Goal: Navigation & Orientation: Find specific page/section

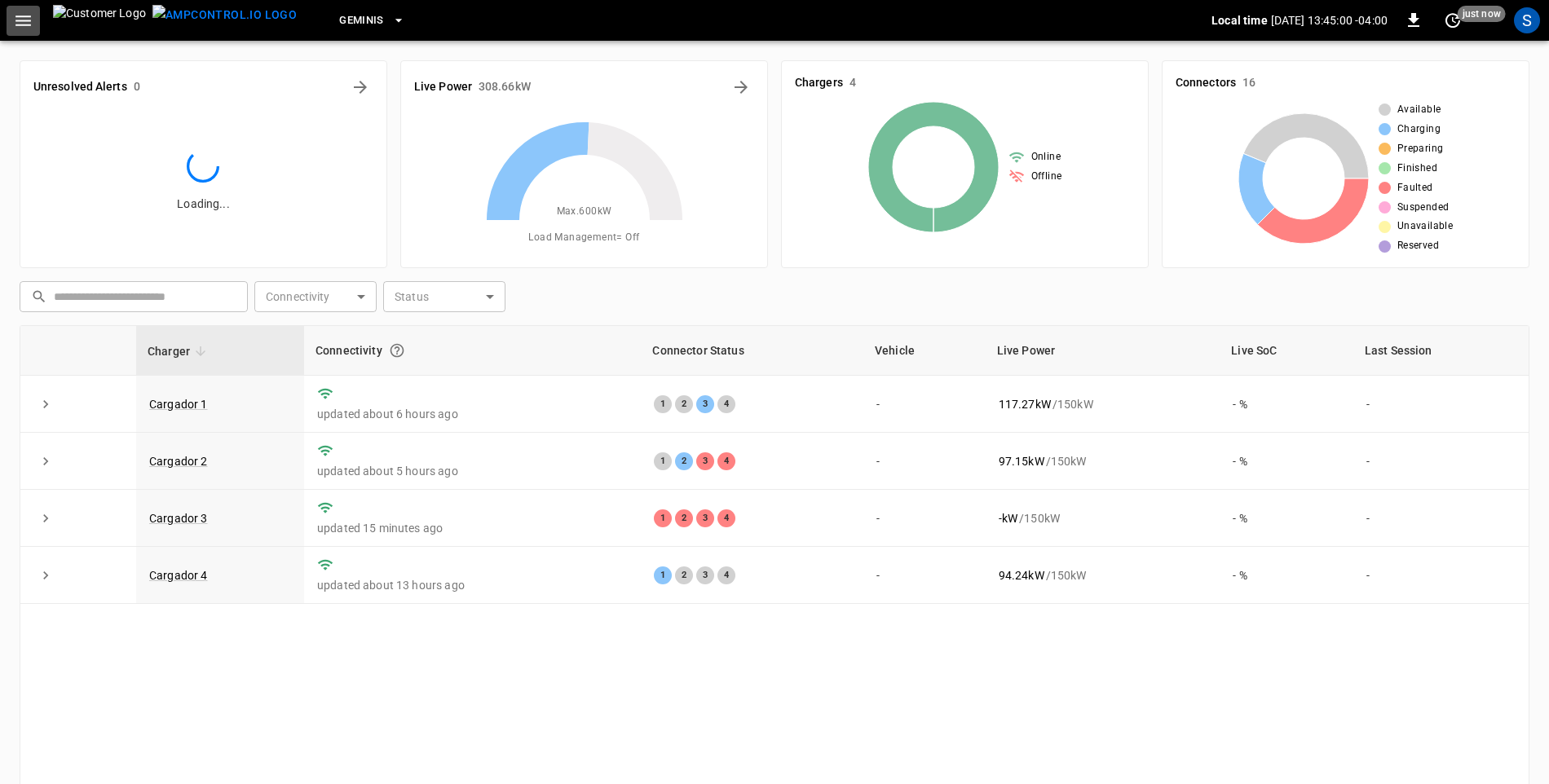
click at [24, 29] on icon "button" at bounding box center [23, 21] width 21 height 21
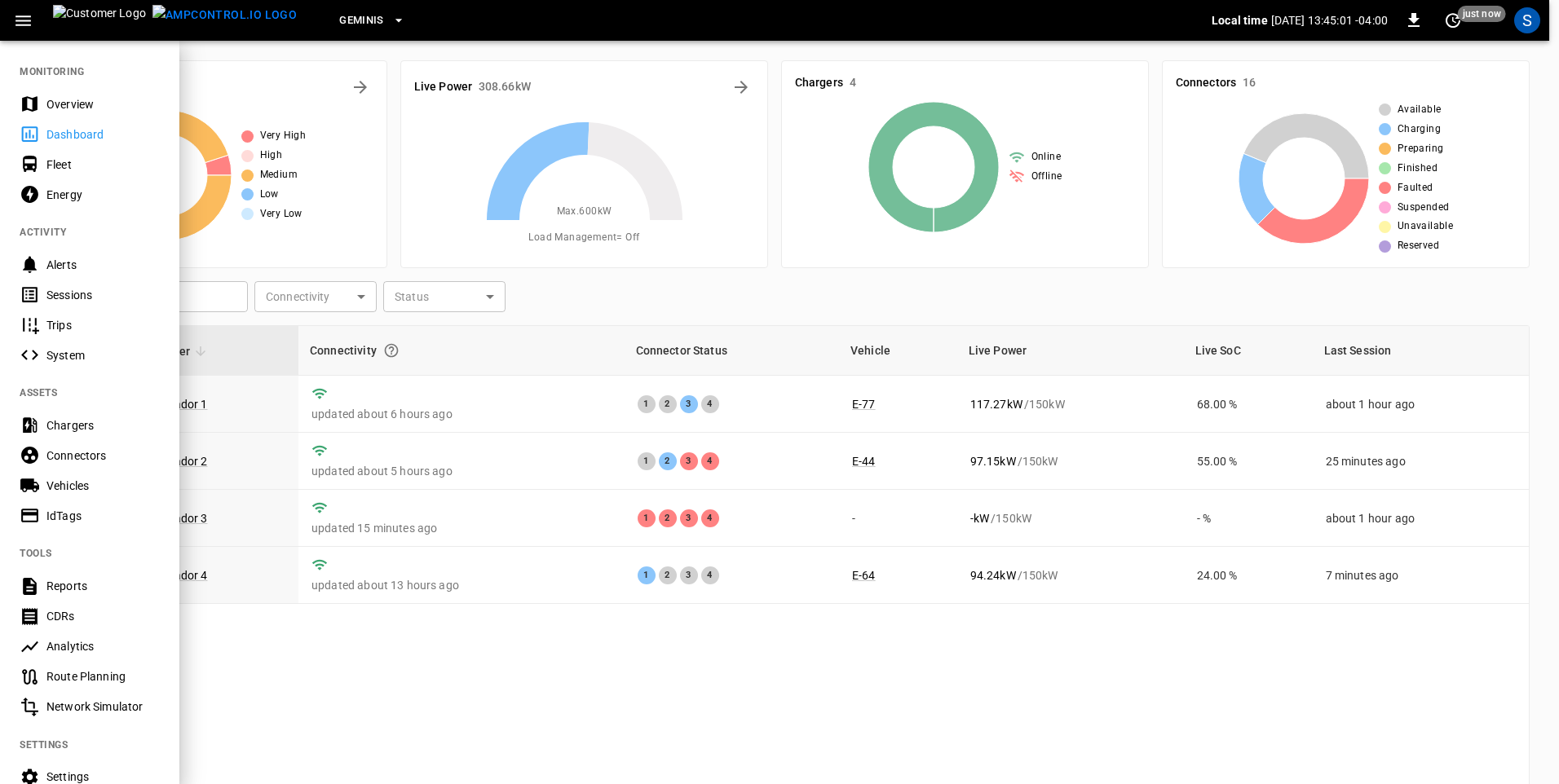
click at [83, 294] on div "Sessions" at bounding box center [104, 295] width 113 height 16
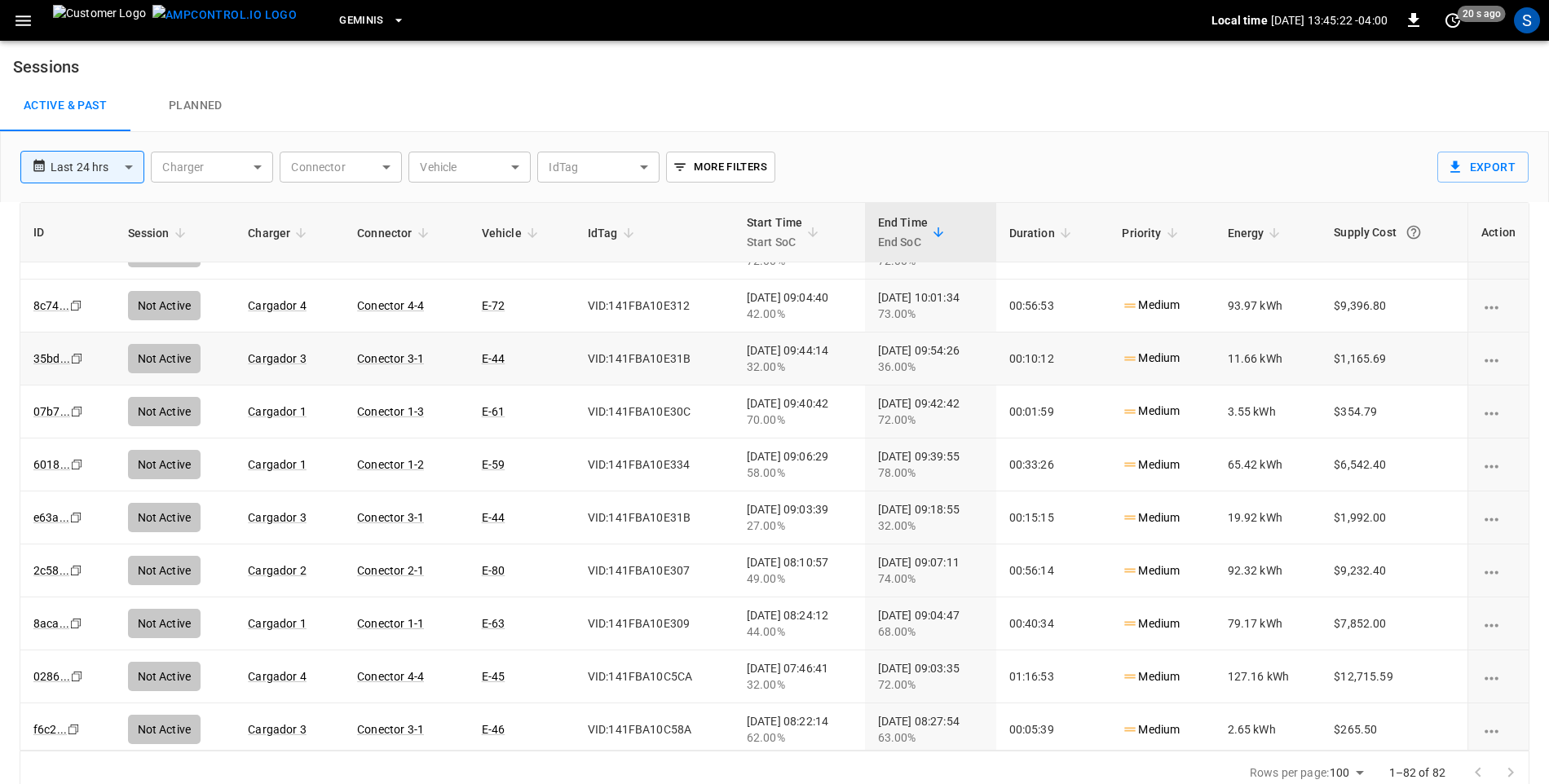
scroll to position [1548, 0]
